Goal: Transaction & Acquisition: Book appointment/travel/reservation

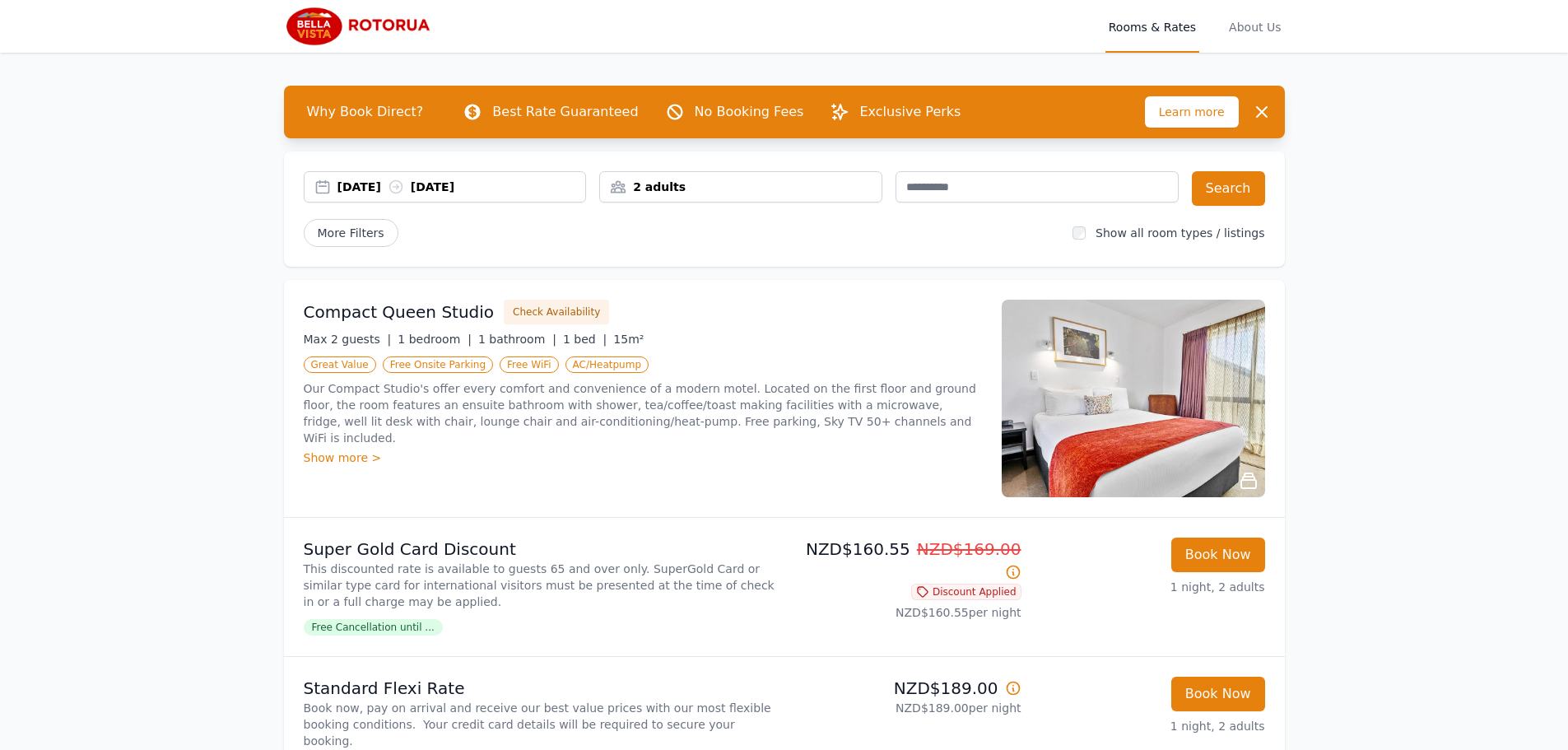
click at [700, 188] on div "2 adults" at bounding box center [741, 186] width 282 height 17
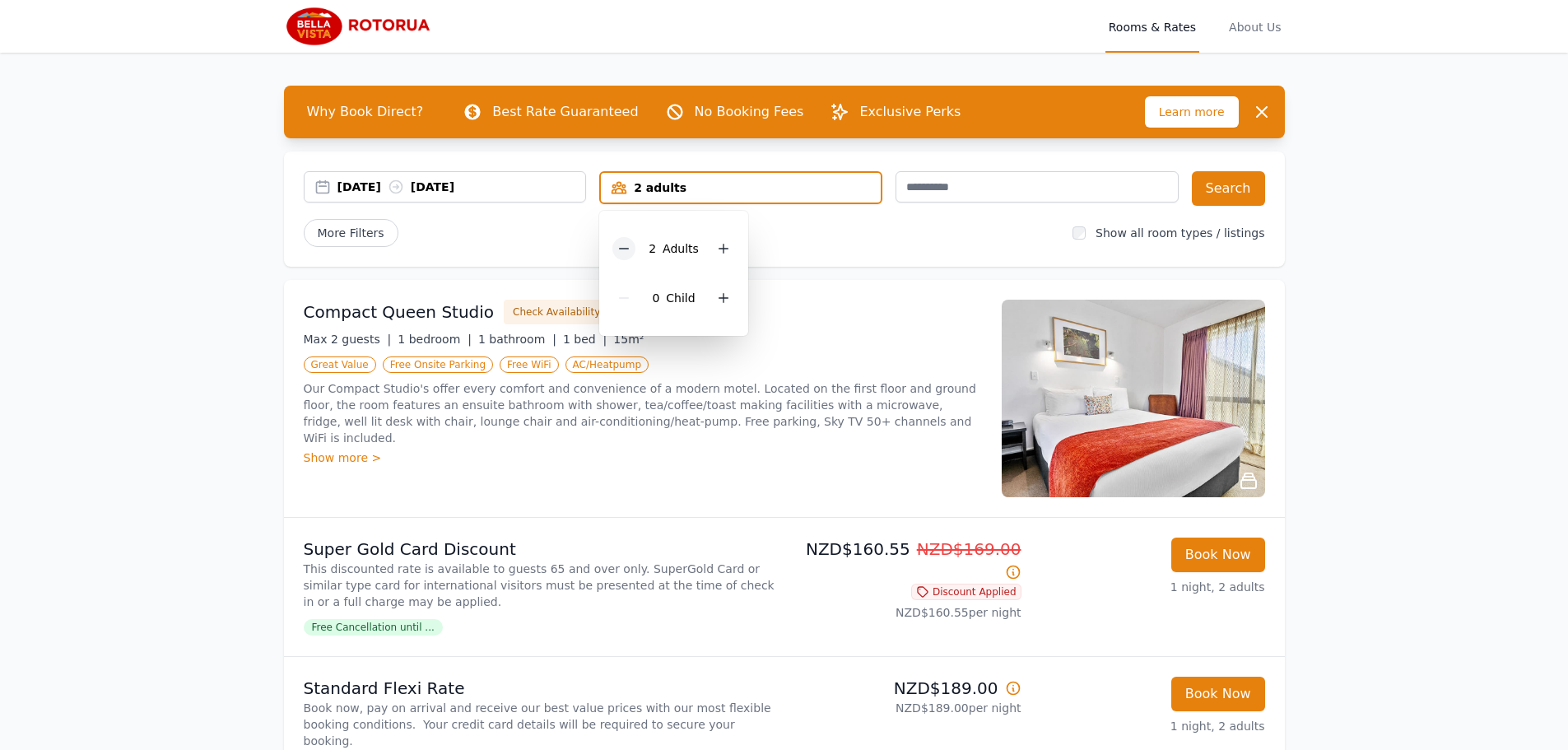
click at [627, 246] on icon at bounding box center [624, 248] width 13 height 13
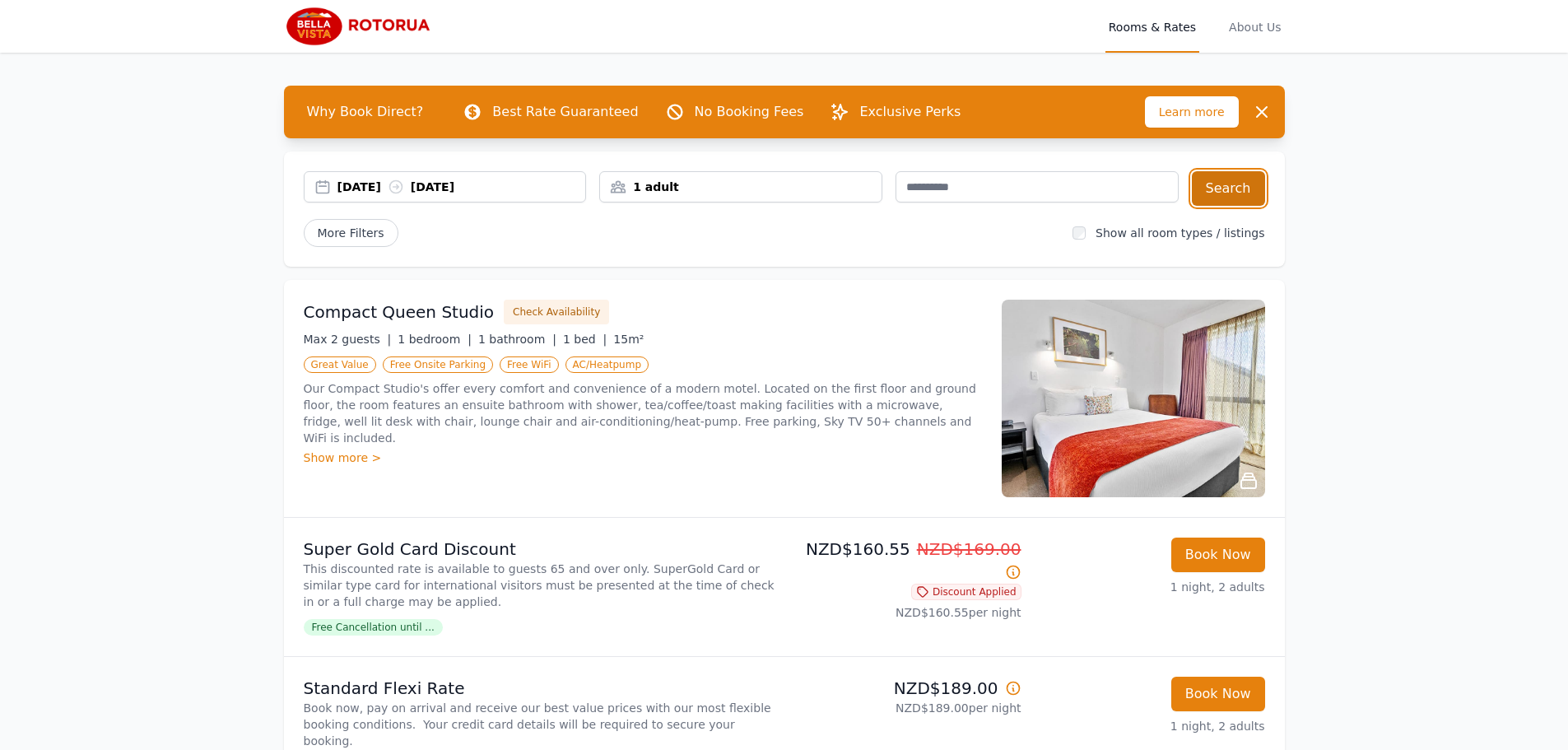
click at [1233, 190] on button "Search" at bounding box center [1229, 189] width 73 height 35
click at [473, 192] on div "[DATE] [DATE]" at bounding box center [462, 186] width 249 height 17
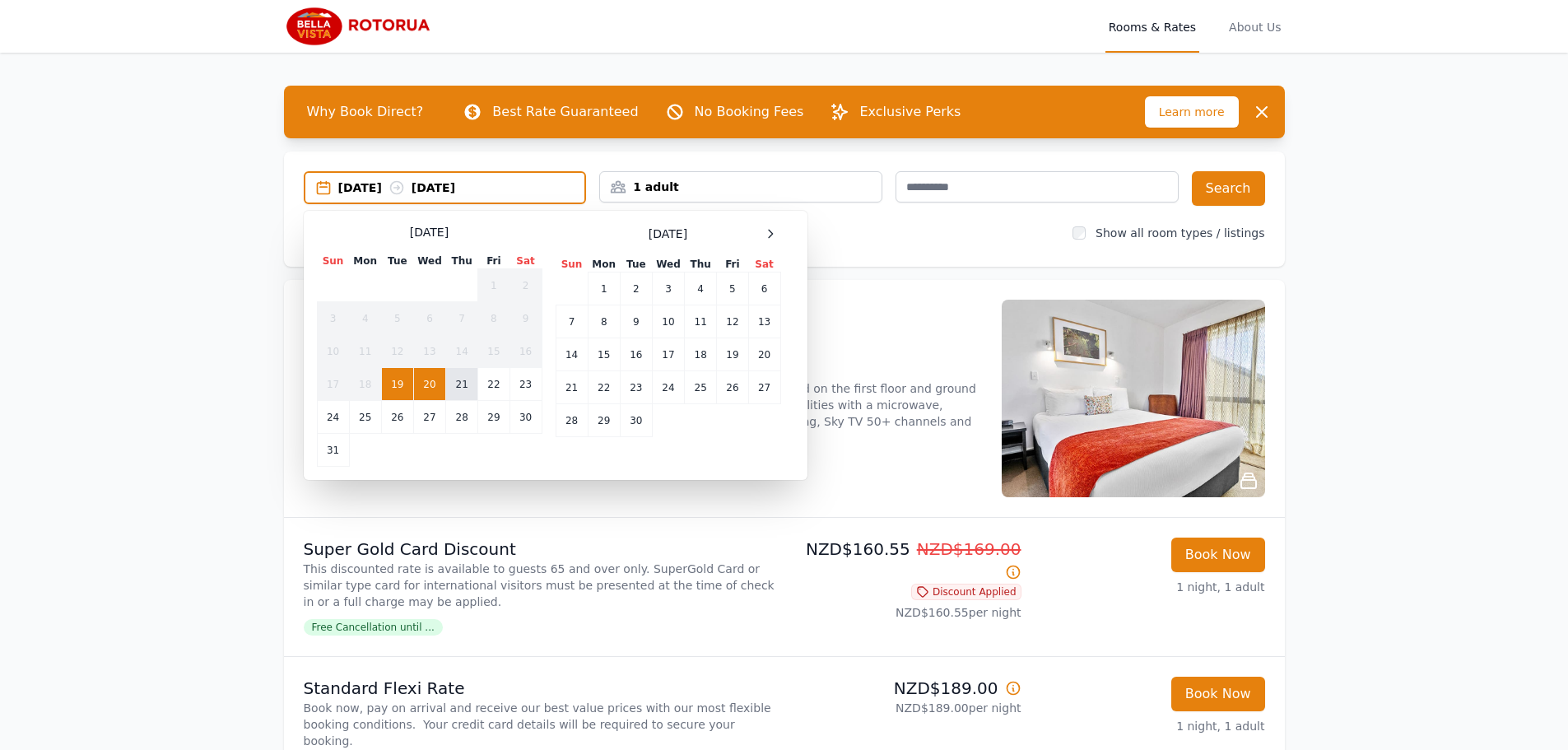
click at [456, 385] on td "21" at bounding box center [462, 385] width 32 height 33
click at [490, 383] on td "22" at bounding box center [494, 385] width 31 height 33
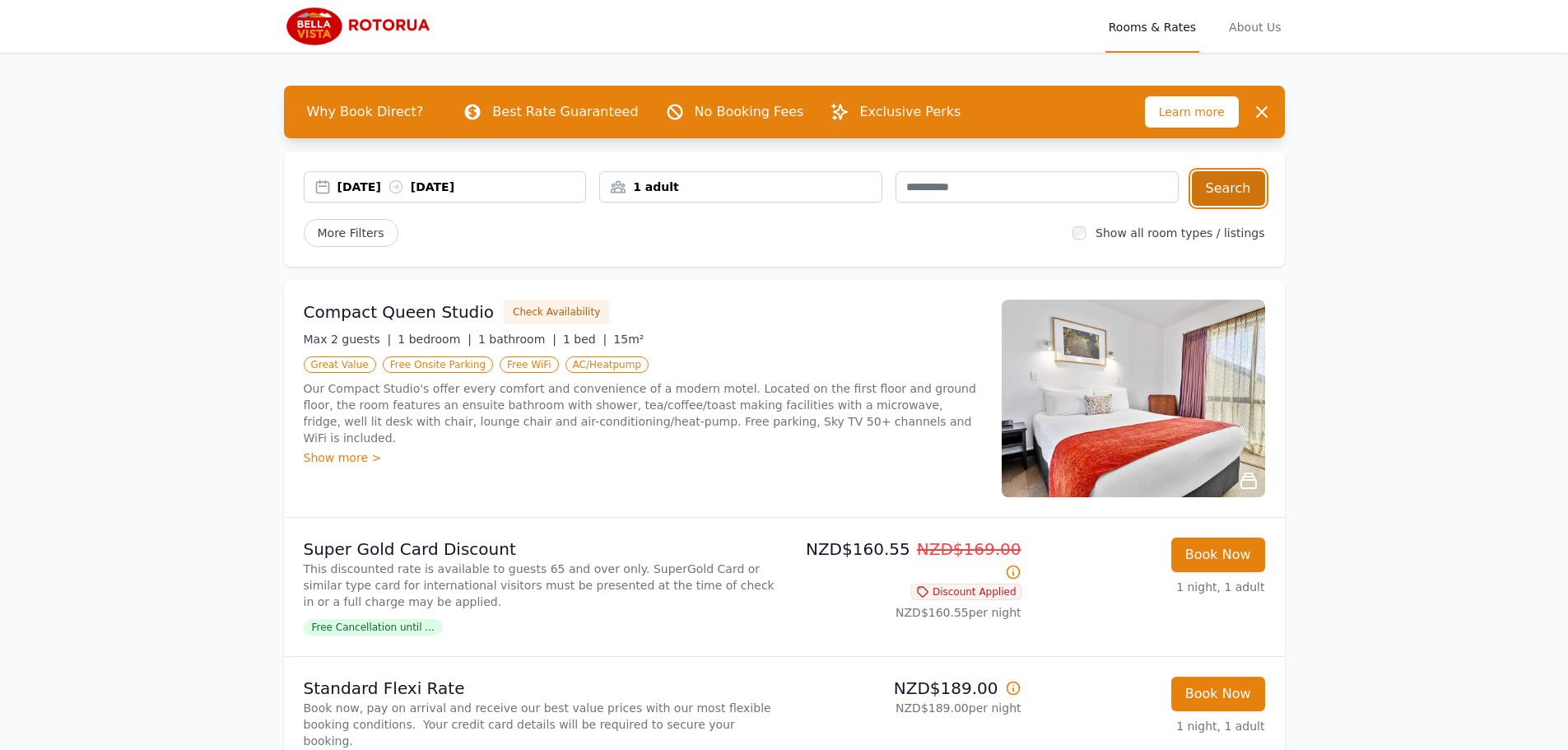
click at [1223, 187] on button "Search" at bounding box center [1229, 189] width 73 height 35
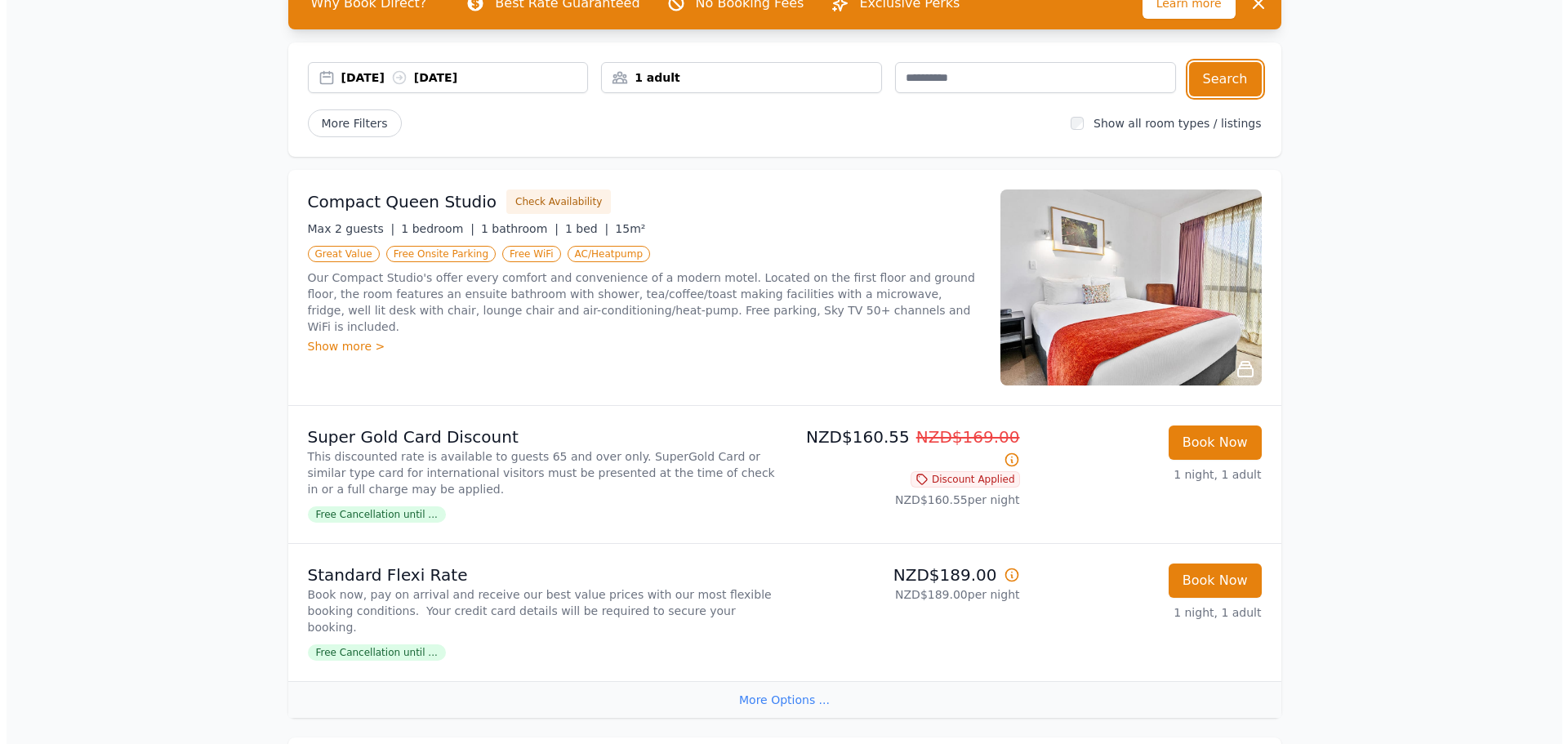
scroll to position [82, 0]
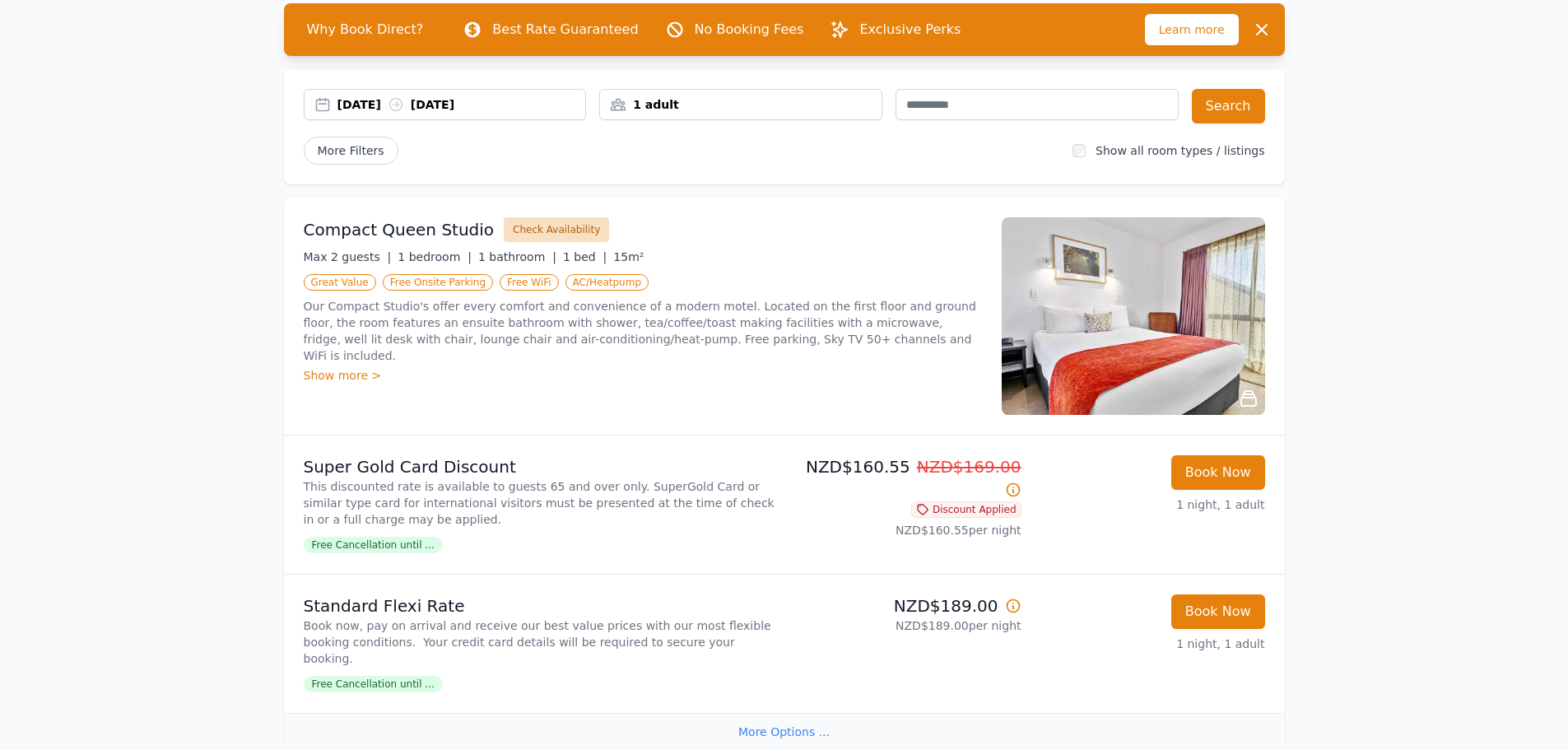
click at [523, 229] on button "Check Availability" at bounding box center [556, 230] width 105 height 24
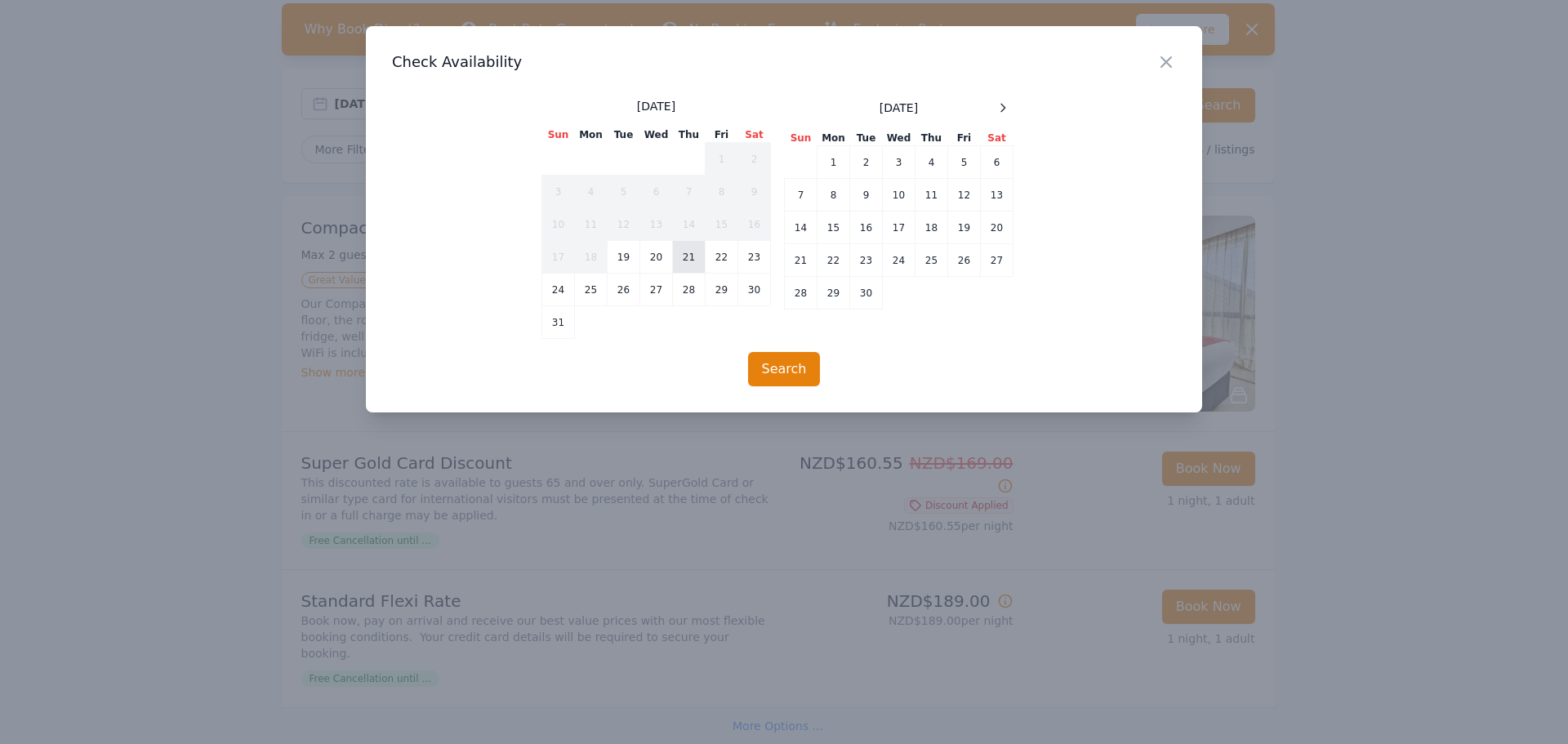
click at [690, 255] on td "21" at bounding box center [690, 257] width 33 height 33
click at [782, 377] on button "Search" at bounding box center [784, 369] width 72 height 35
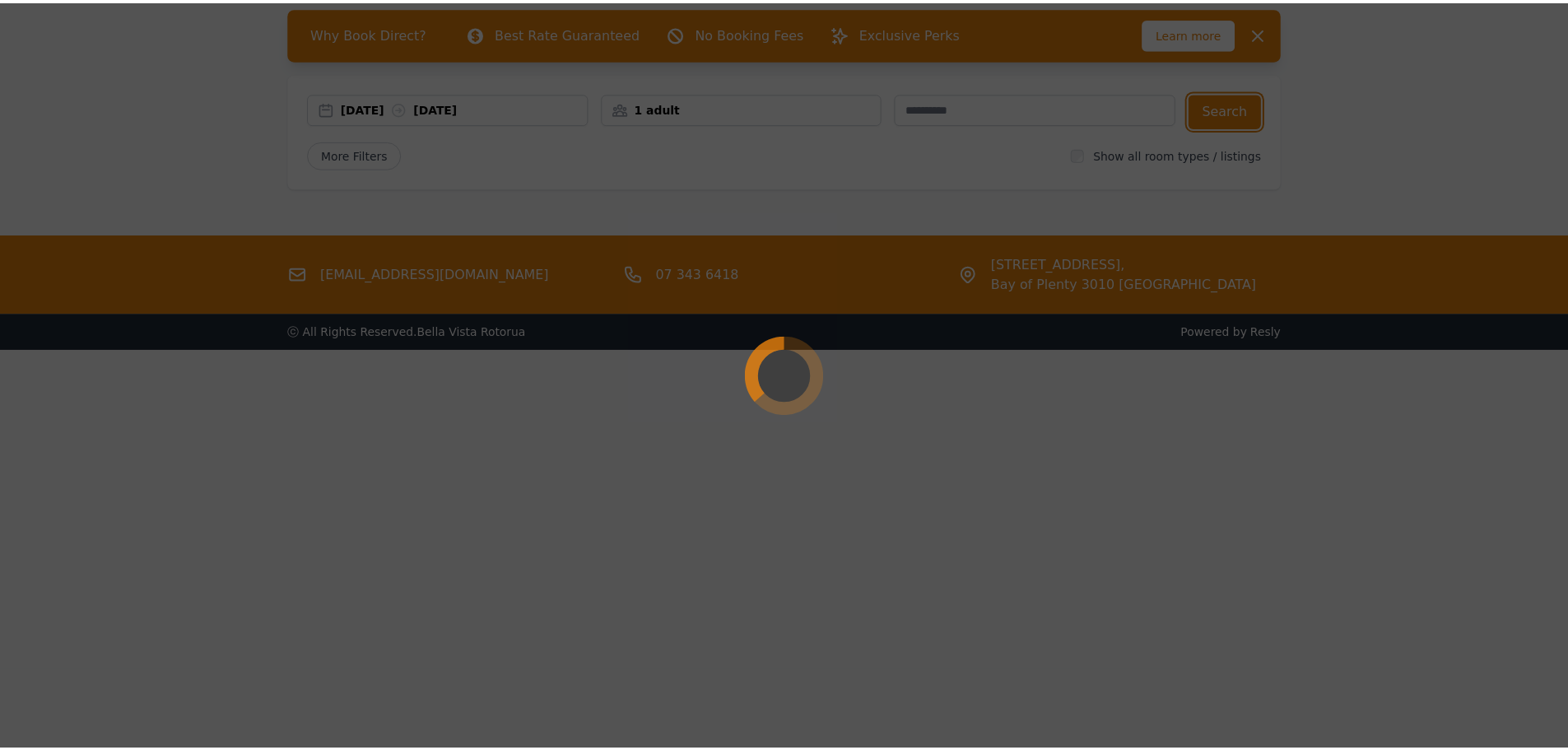
scroll to position [79, 0]
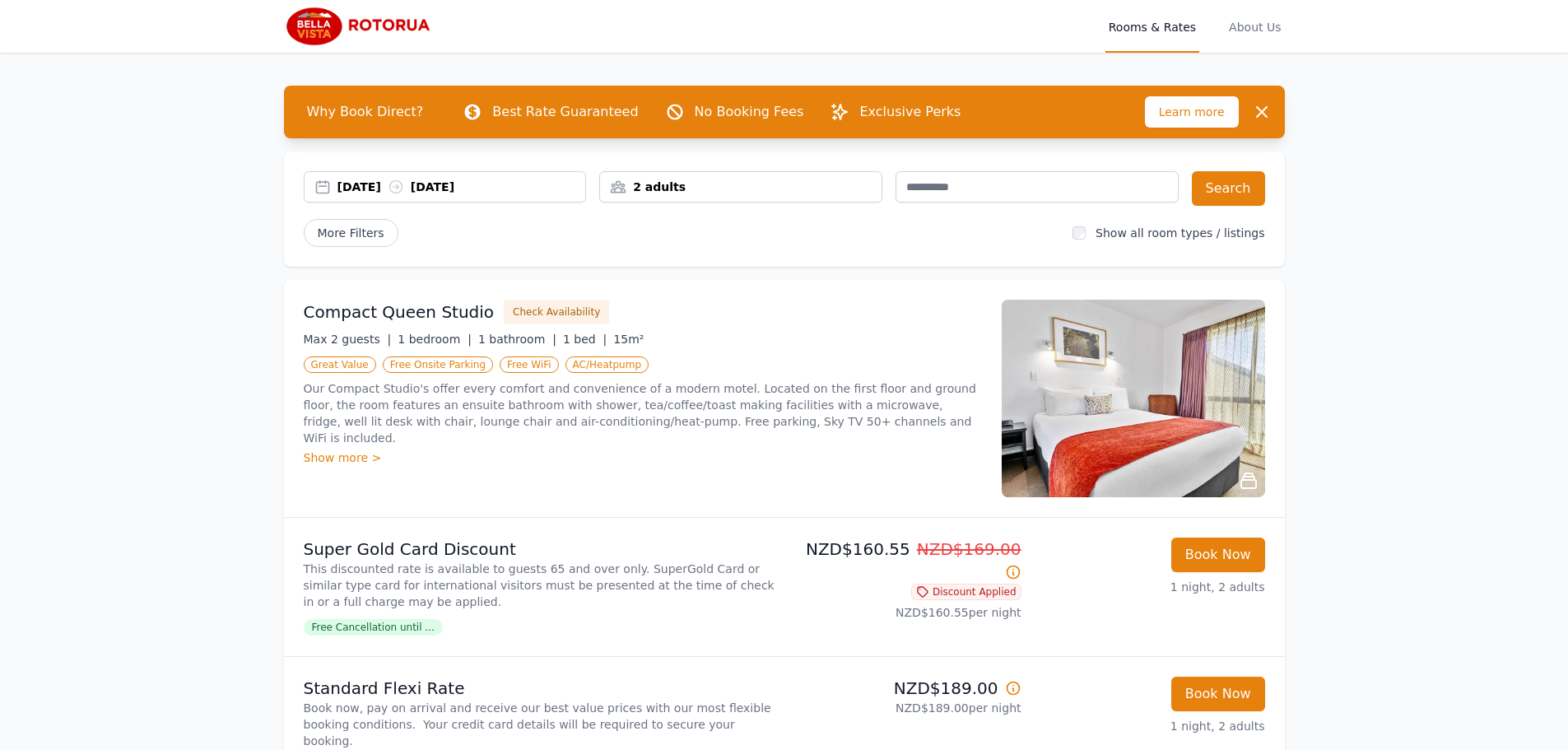
click at [454, 187] on div "[DATE] [DATE]" at bounding box center [462, 186] width 249 height 17
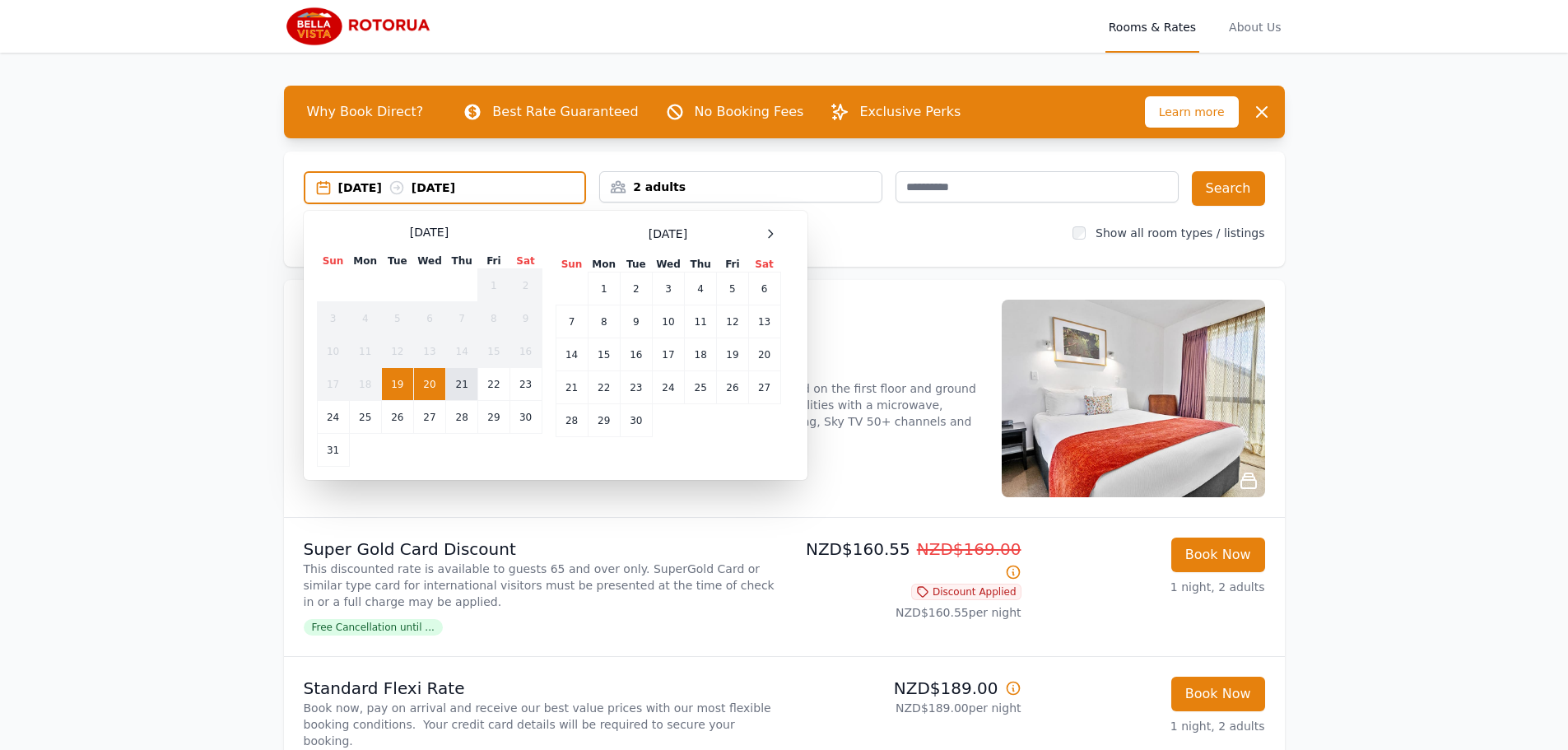
click at [457, 382] on td "21" at bounding box center [462, 385] width 32 height 33
click at [745, 184] on div "2 adults" at bounding box center [741, 186] width 282 height 17
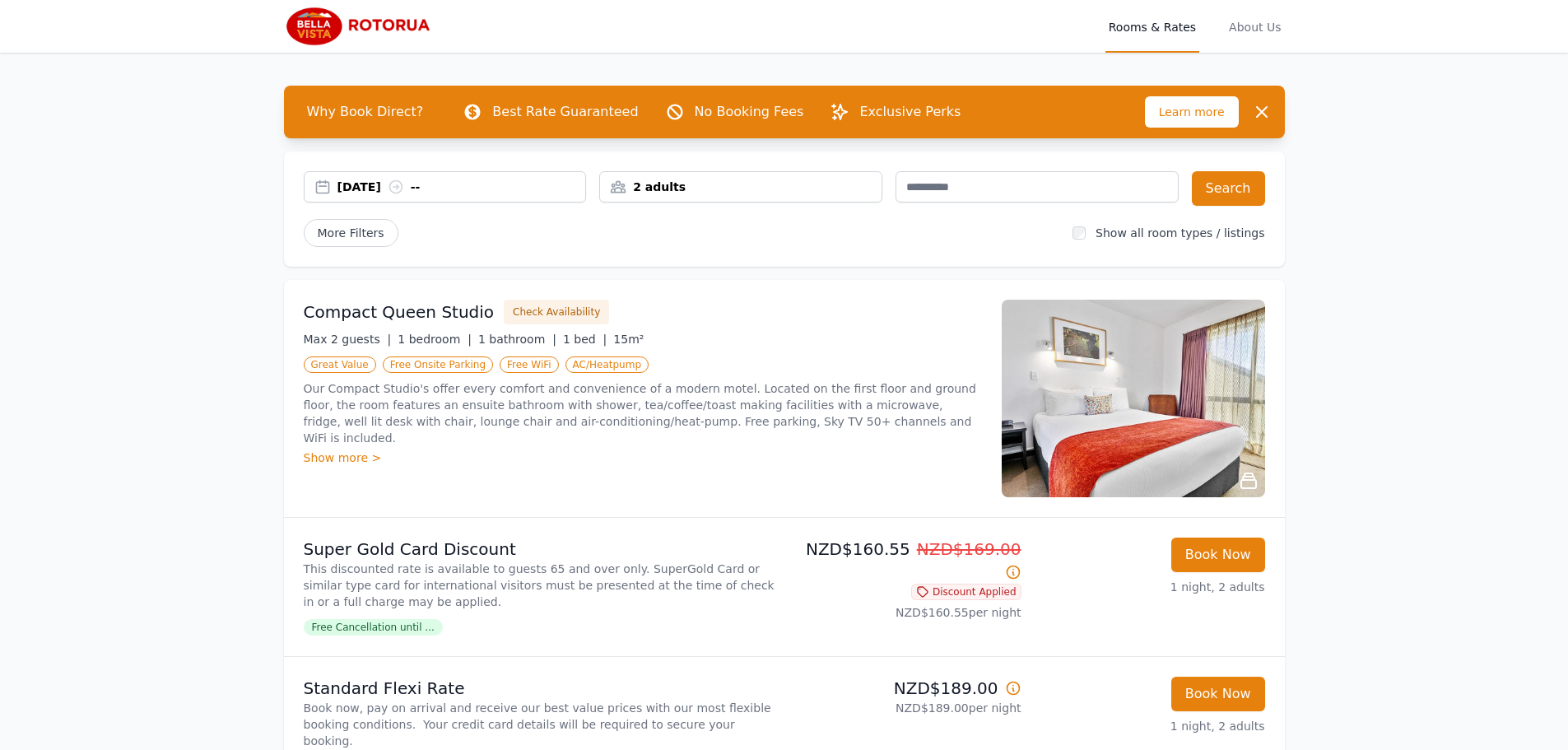
click at [718, 184] on div "2 adults" at bounding box center [741, 186] width 282 height 17
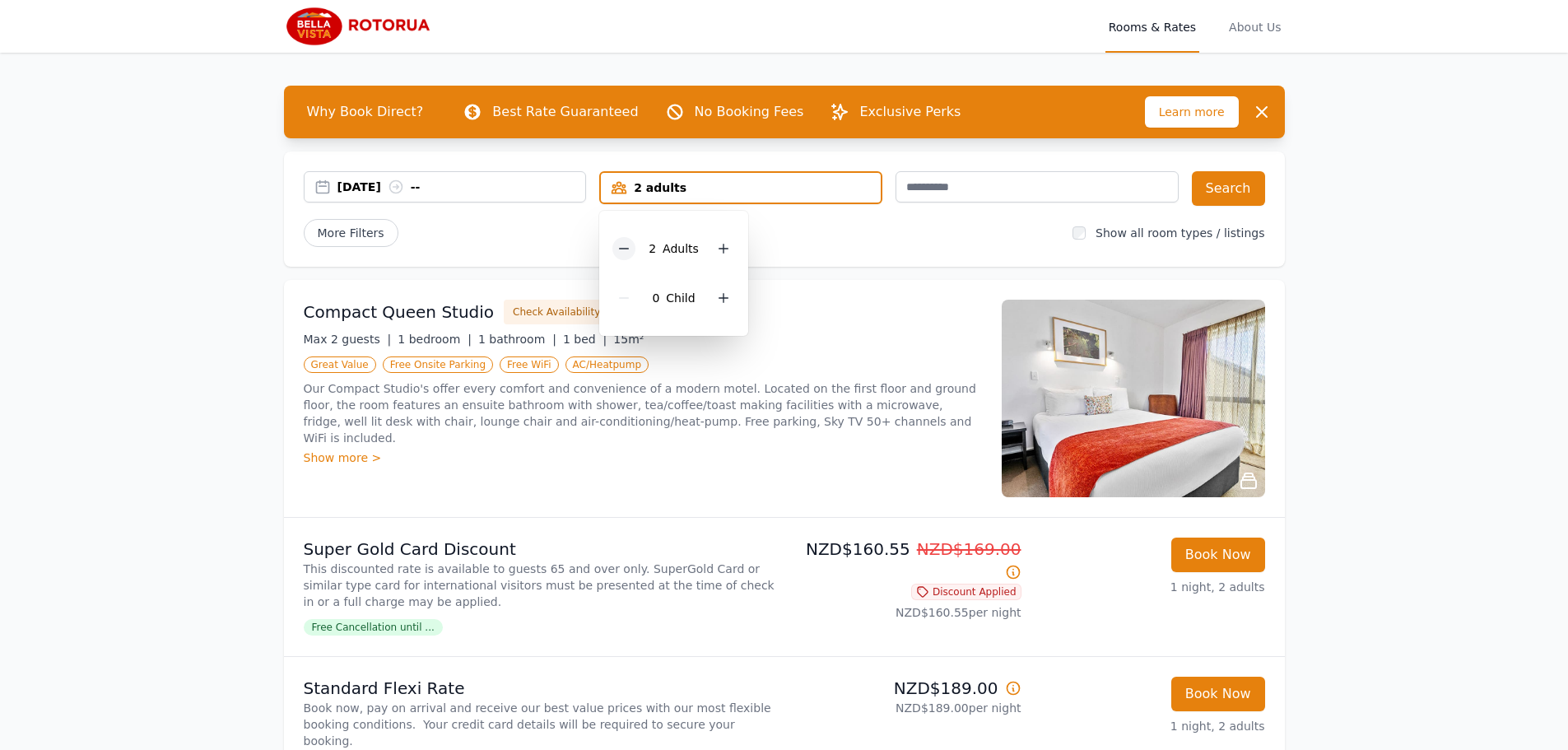
click at [630, 246] on icon at bounding box center [624, 248] width 13 height 13
click at [1239, 183] on button "Search" at bounding box center [1229, 189] width 73 height 35
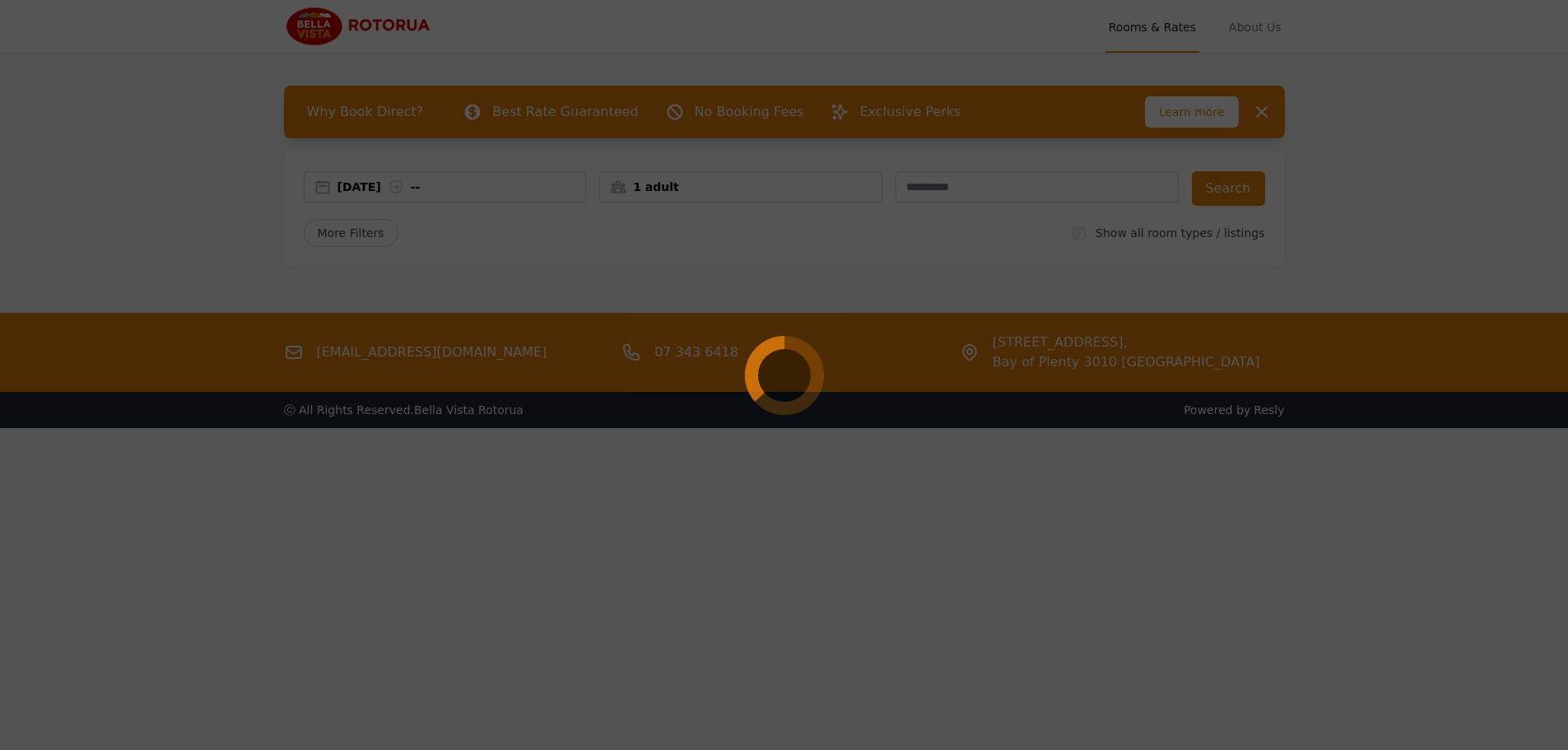
click at [328, 352] on div at bounding box center [784, 375] width 1568 height 750
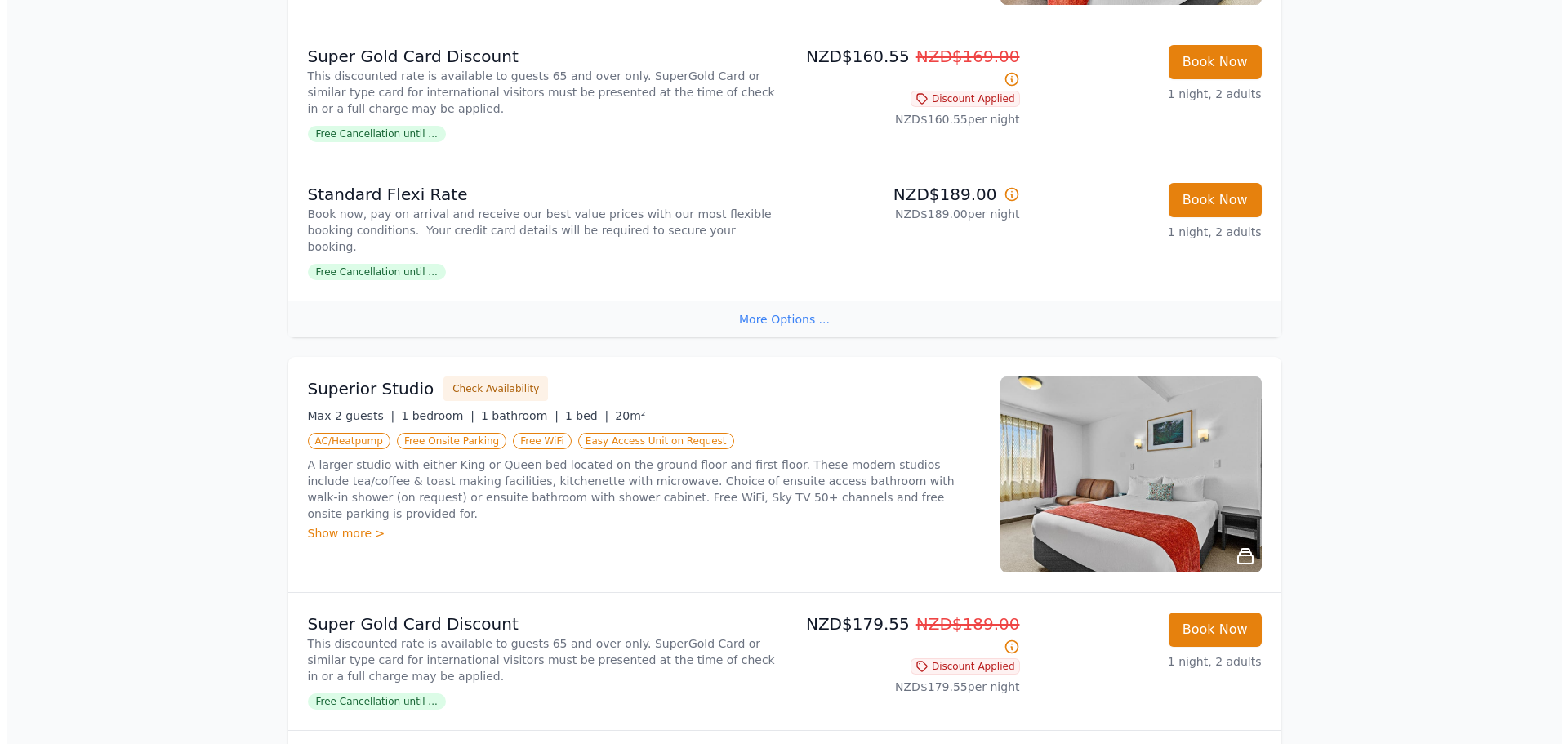
scroll to position [735, 0]
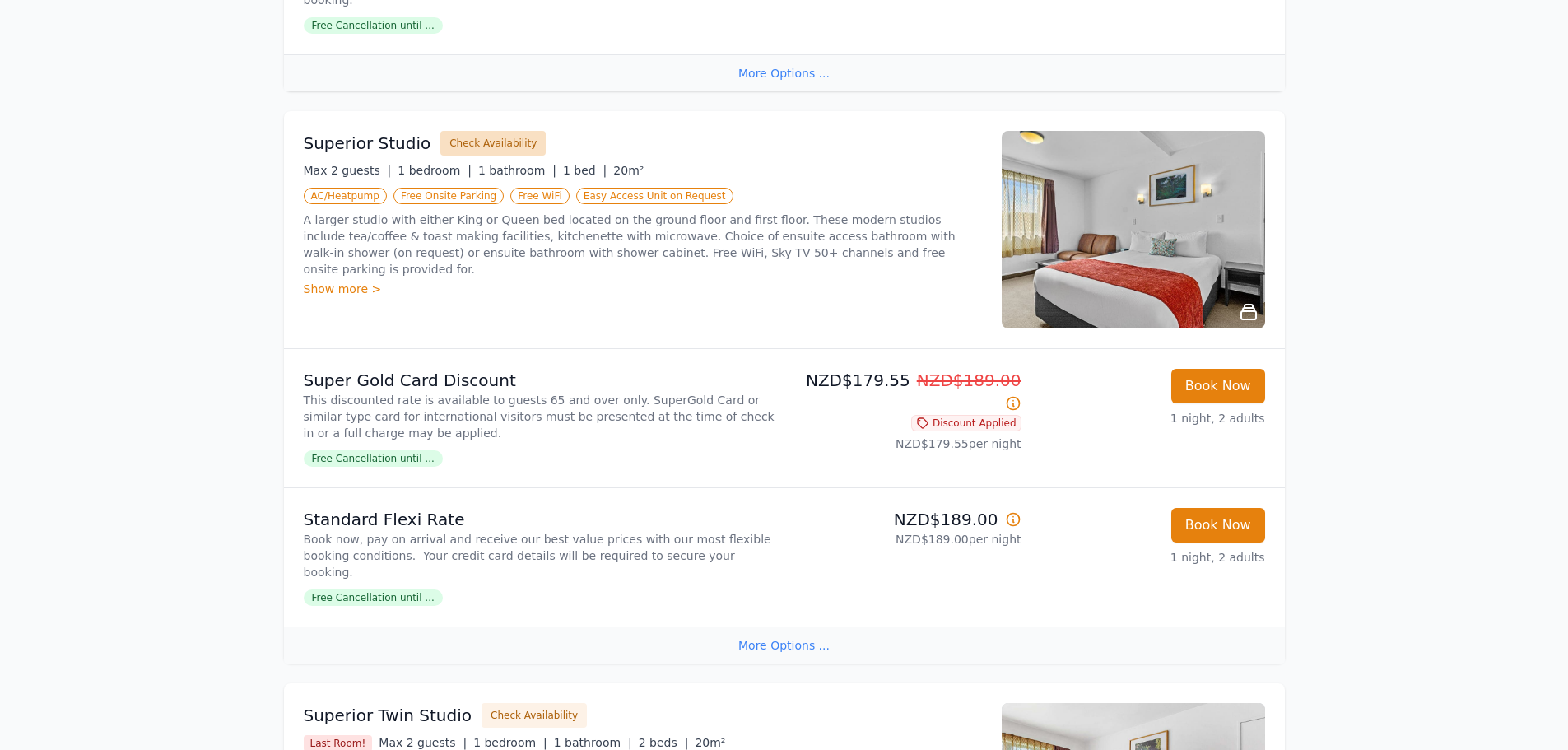
click at [480, 131] on button "Check Availability" at bounding box center [492, 144] width 105 height 24
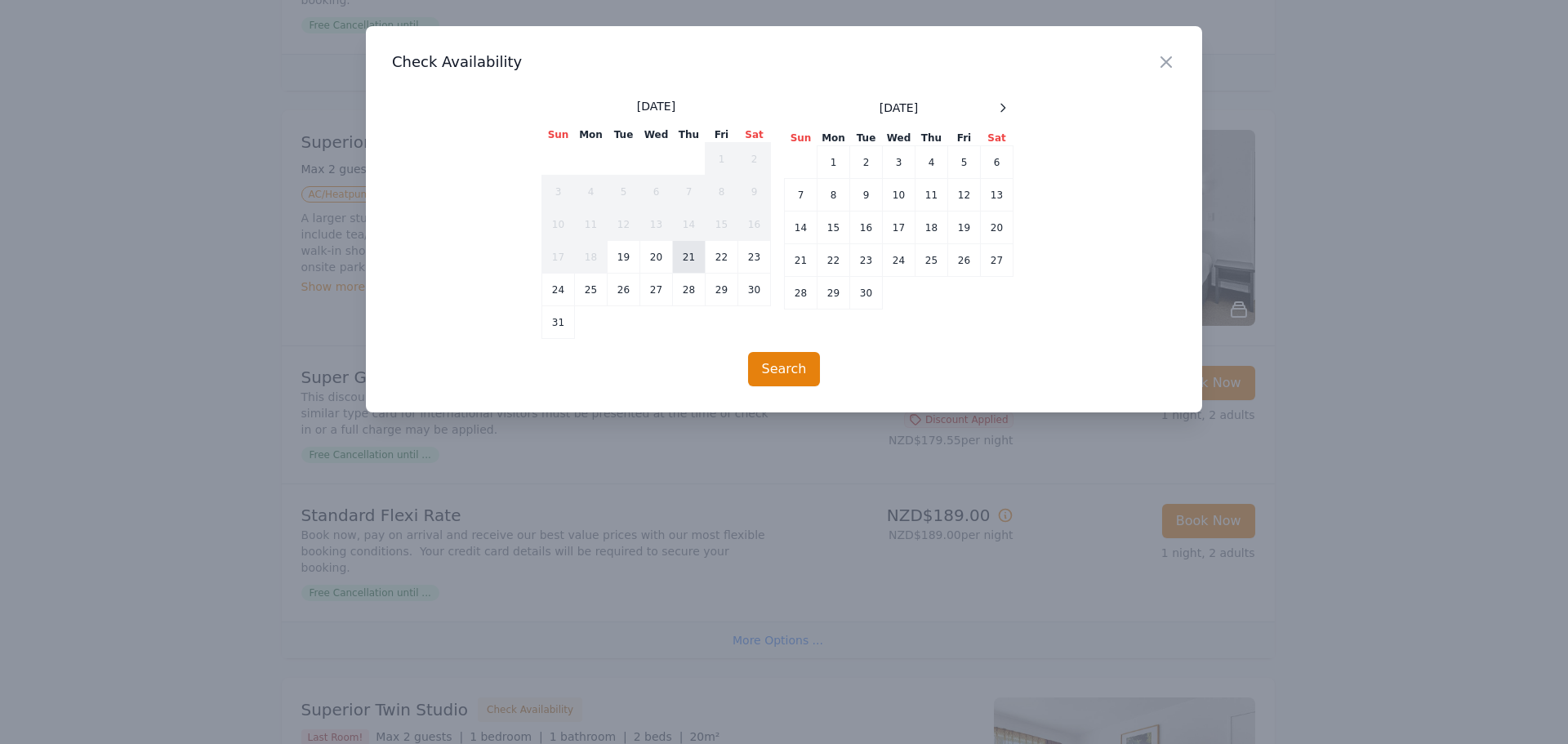
click at [684, 256] on td "21" at bounding box center [690, 257] width 33 height 33
click at [783, 369] on button "Search" at bounding box center [784, 369] width 72 height 35
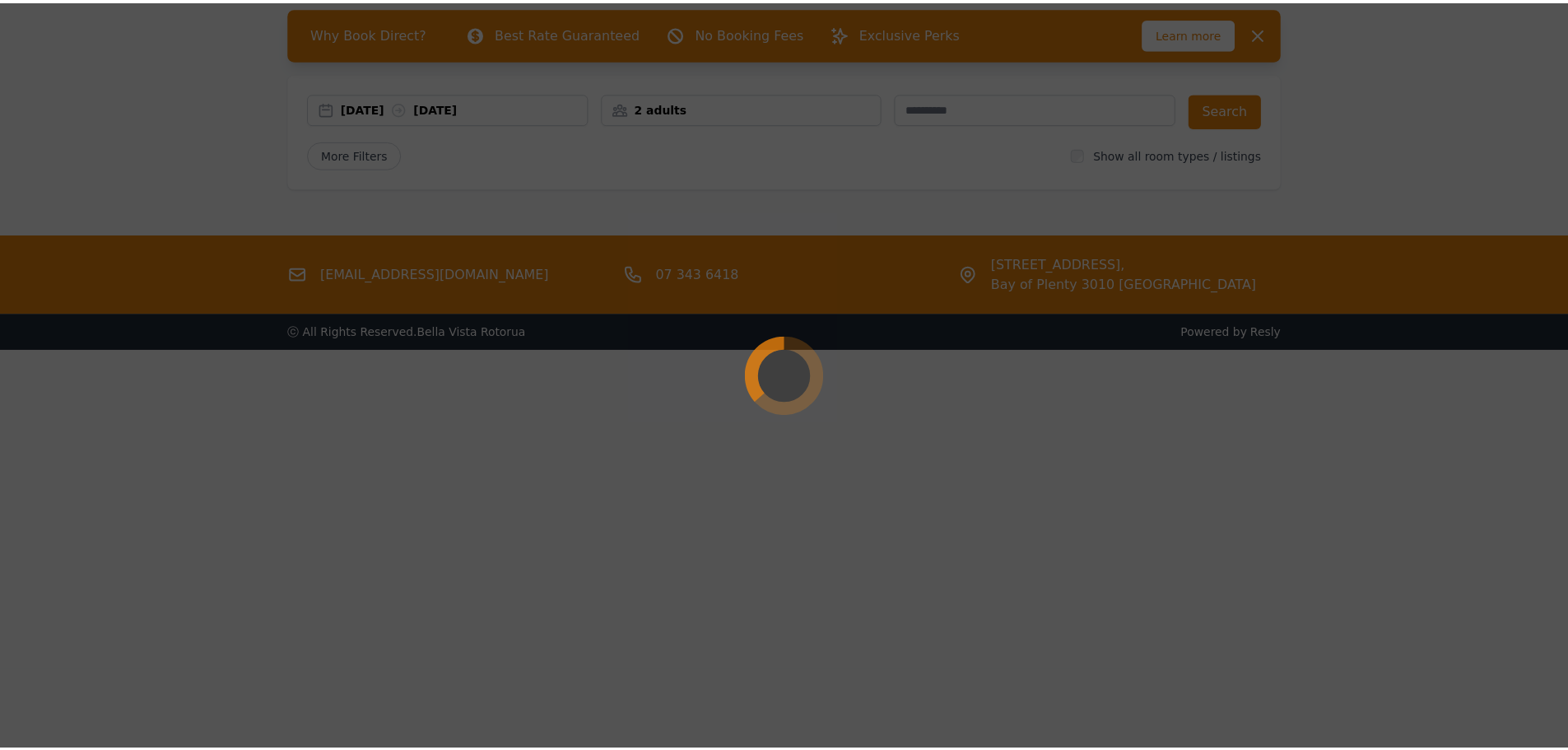
scroll to position [79, 0]
